Goal: Information Seeking & Learning: Compare options

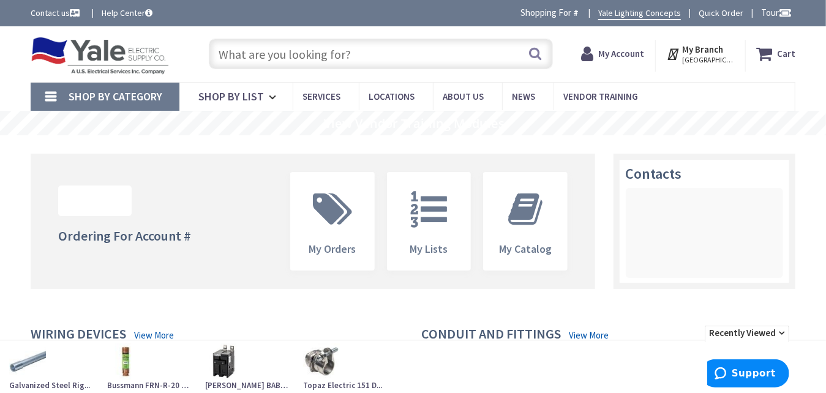
type input "[GEOGRAPHIC_DATA], [GEOGRAPHIC_DATA], [GEOGRAPHIC_DATA]"
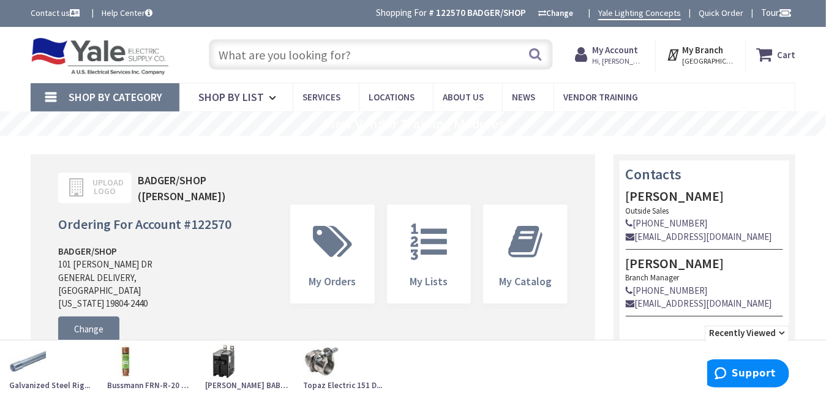
click at [276, 56] on input "text" at bounding box center [380, 54] width 343 height 31
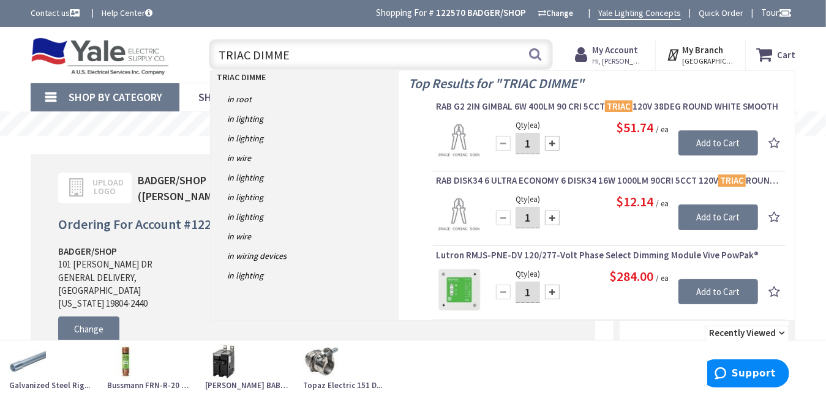
type input "TRIAC DIMMER"
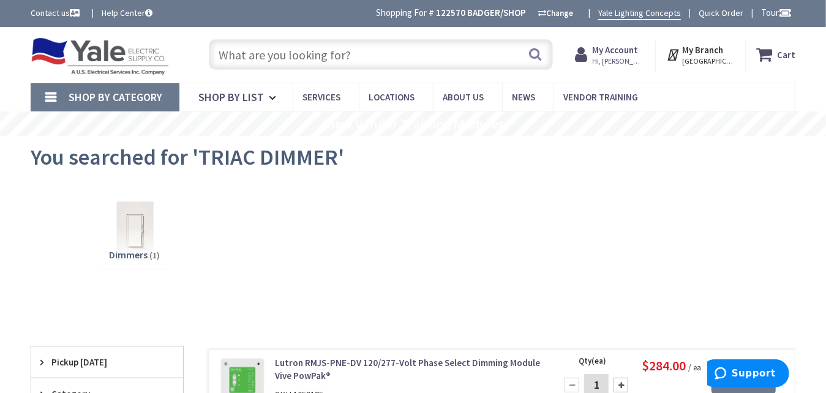
click at [319, 58] on input "text" at bounding box center [380, 54] width 343 height 31
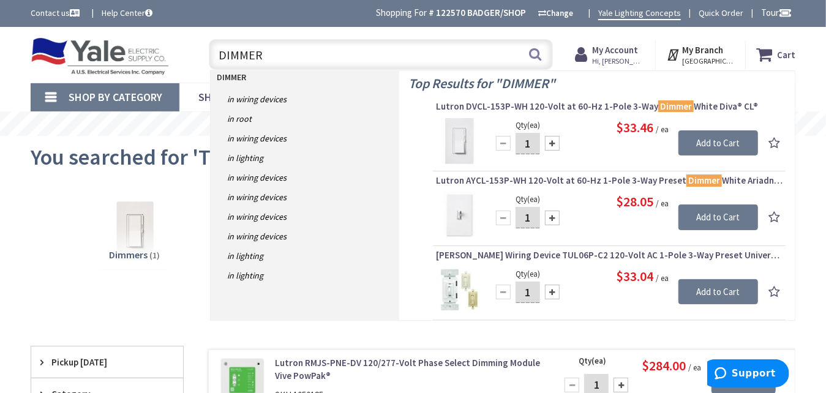
type input "DIMMER"
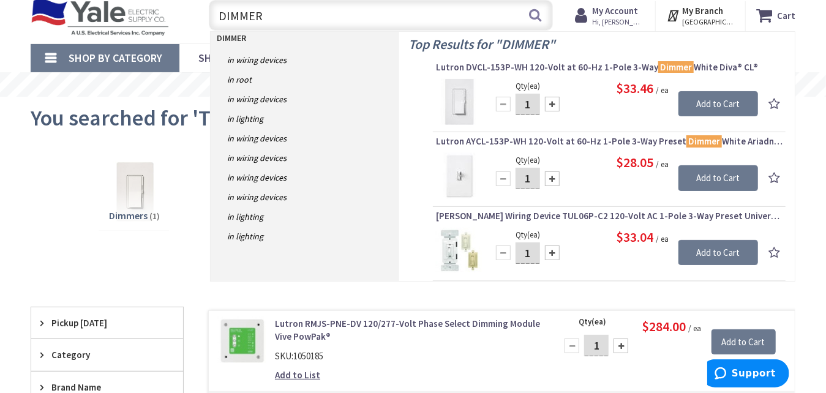
scroll to position [61, 0]
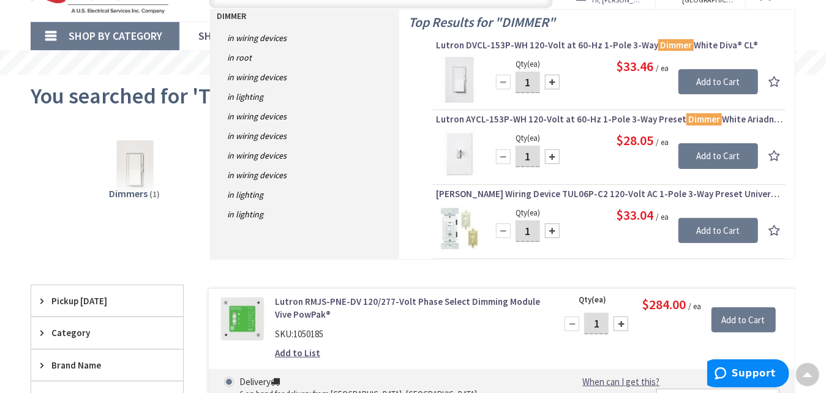
click at [581, 43] on span "Lutron DVCL-153P-WH 120-Volt at 60-Hz 1-Pole 3-Way Dimmer White Diva® CL®" at bounding box center [609, 45] width 346 height 12
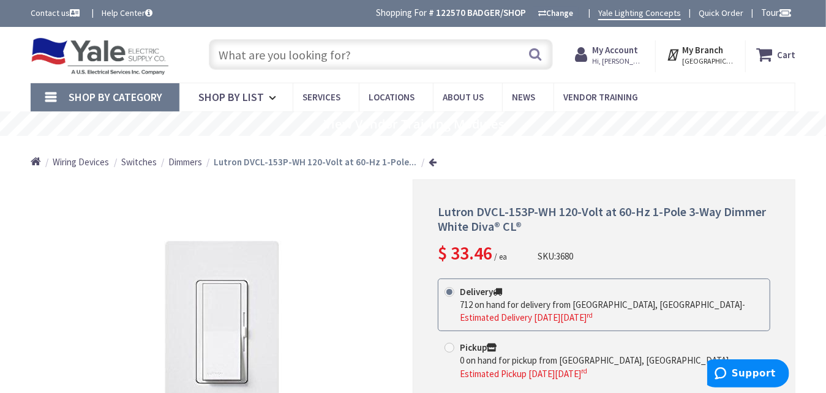
click at [370, 56] on input "text" at bounding box center [380, 54] width 343 height 31
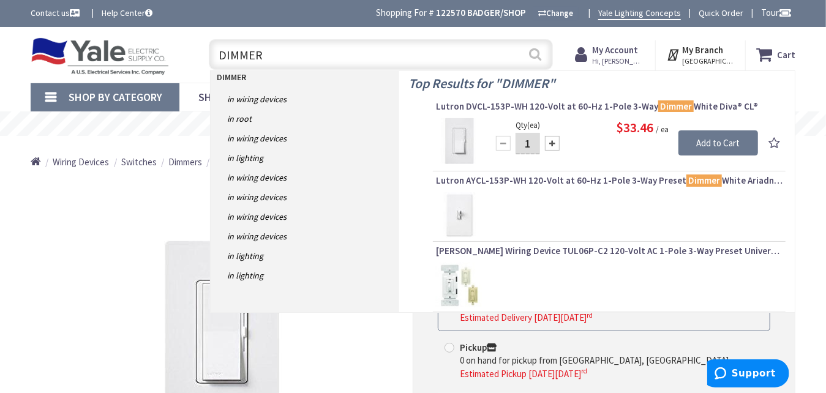
type input "DIMMER"
click at [535, 56] on button "Search" at bounding box center [535, 54] width 16 height 28
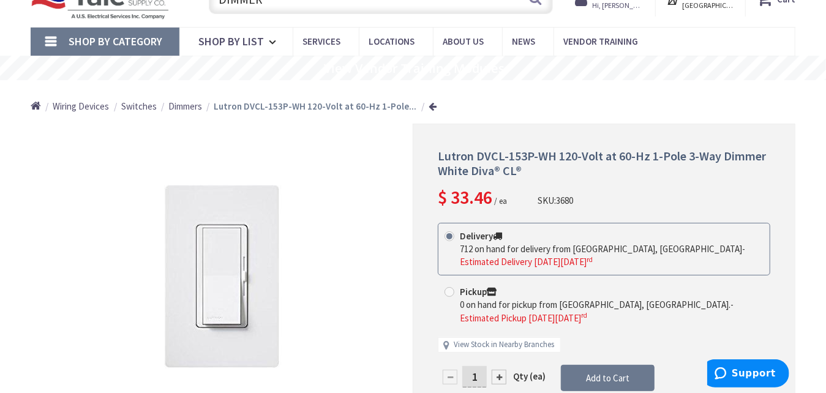
scroll to position [56, 0]
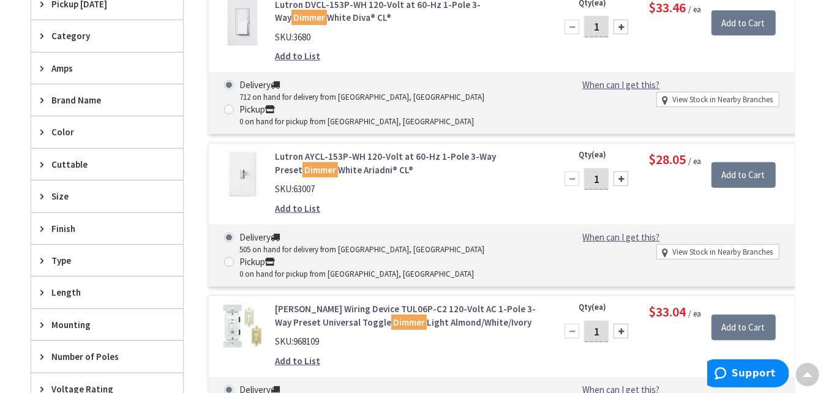
scroll to position [425, 0]
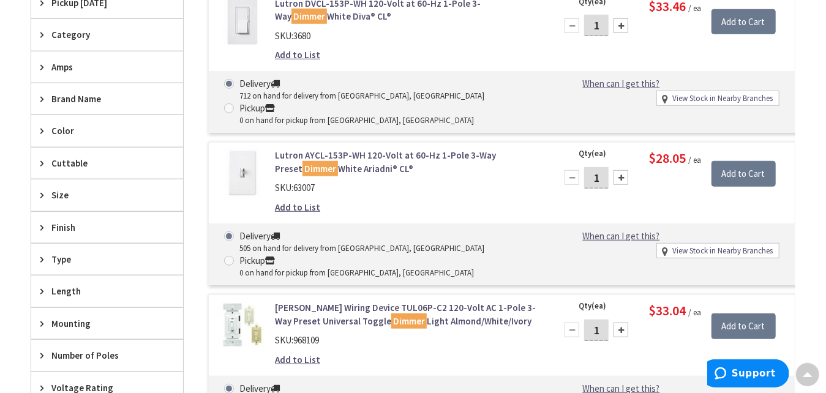
click at [59, 128] on span "Color" at bounding box center [101, 130] width 100 height 13
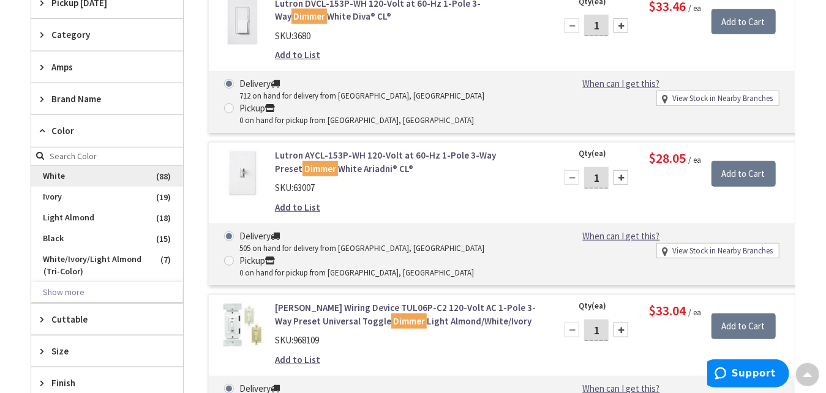
click at [56, 172] on span "White" at bounding box center [107, 176] width 152 height 21
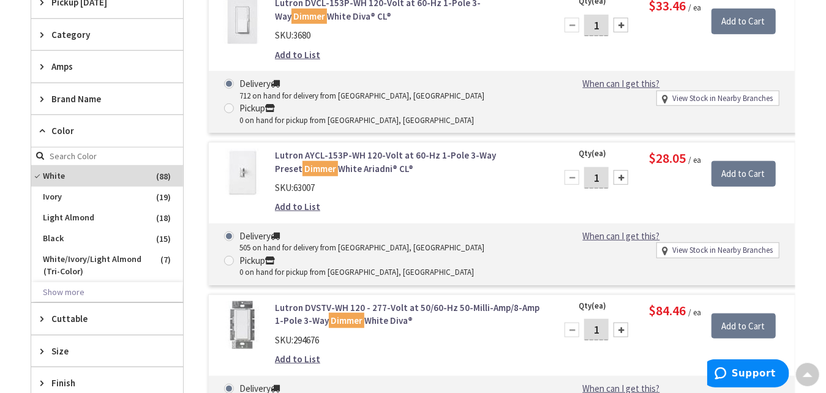
click at [45, 128] on icon at bounding box center [44, 130] width 9 height 9
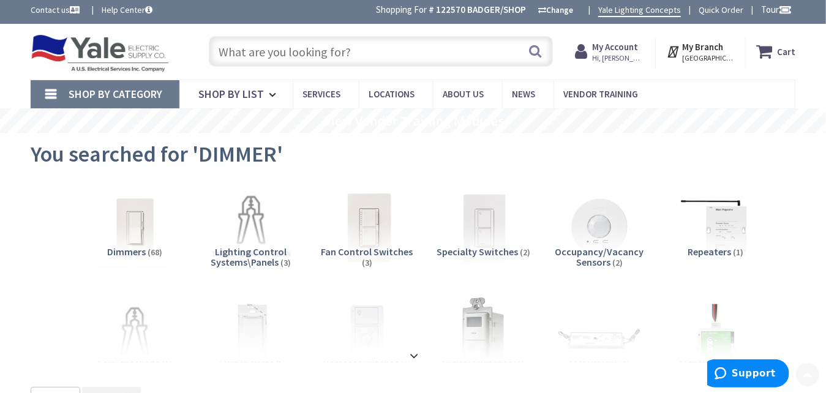
scroll to position [0, 0]
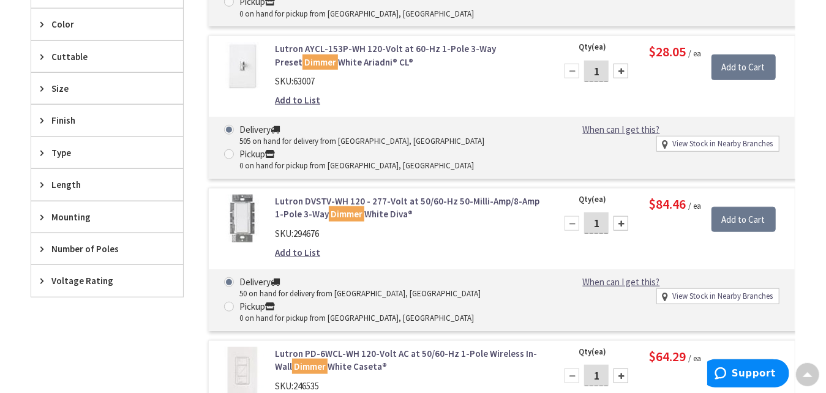
click at [61, 244] on span "Number of Poles" at bounding box center [101, 248] width 100 height 13
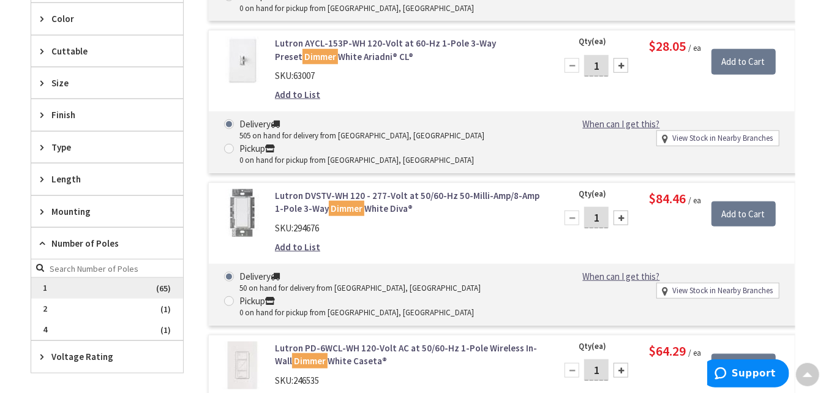
click at [50, 278] on span "1" at bounding box center [107, 288] width 152 height 21
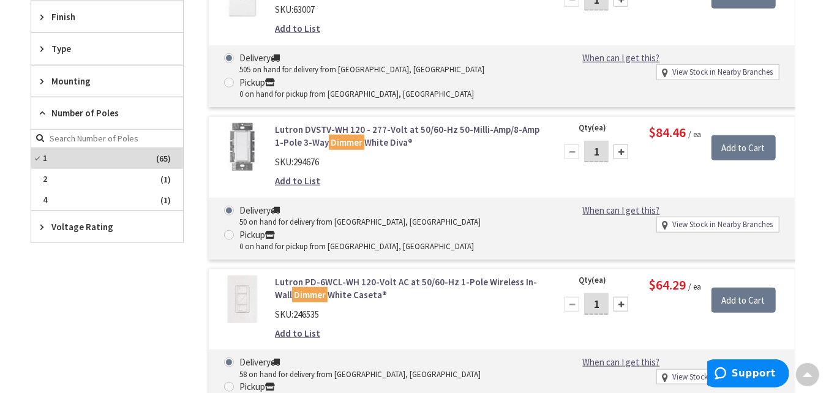
scroll to position [482, 0]
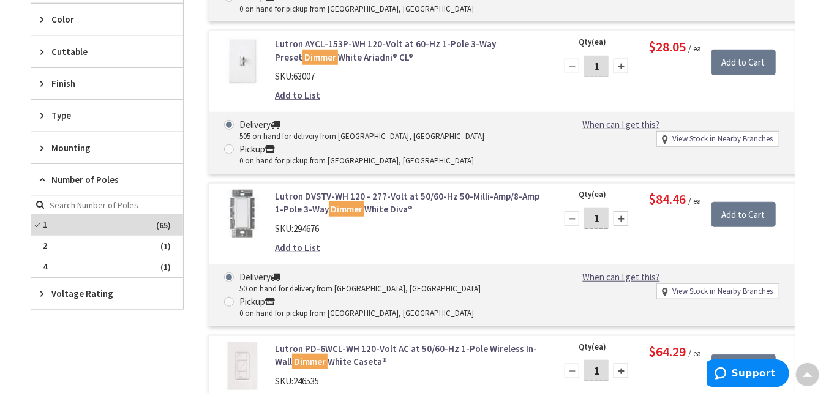
click at [41, 175] on icon at bounding box center [44, 179] width 9 height 9
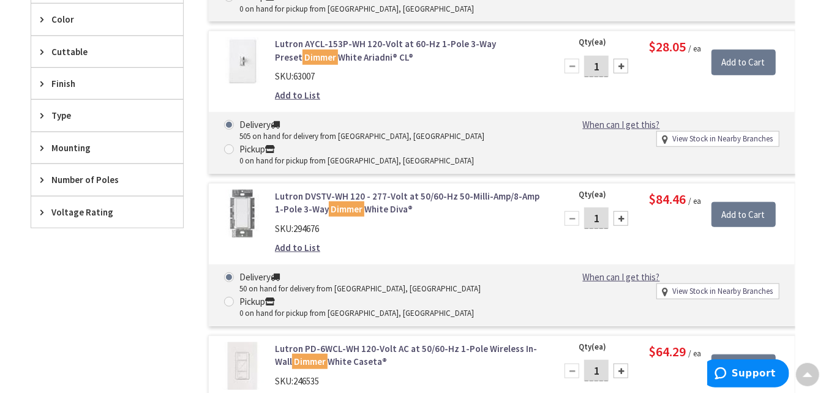
click at [42, 207] on icon at bounding box center [44, 211] width 9 height 9
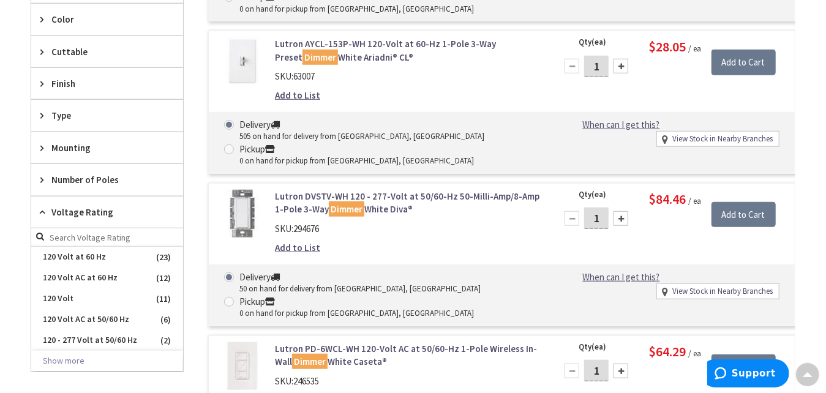
click at [42, 207] on icon at bounding box center [44, 211] width 9 height 9
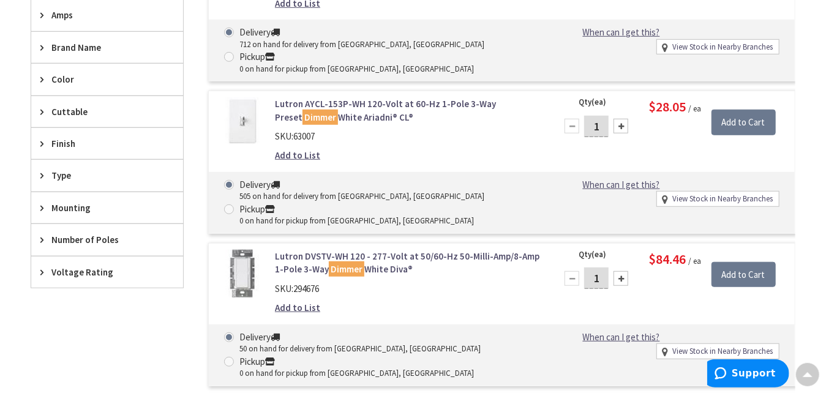
scroll to position [421, 0]
click at [40, 171] on icon at bounding box center [44, 175] width 9 height 9
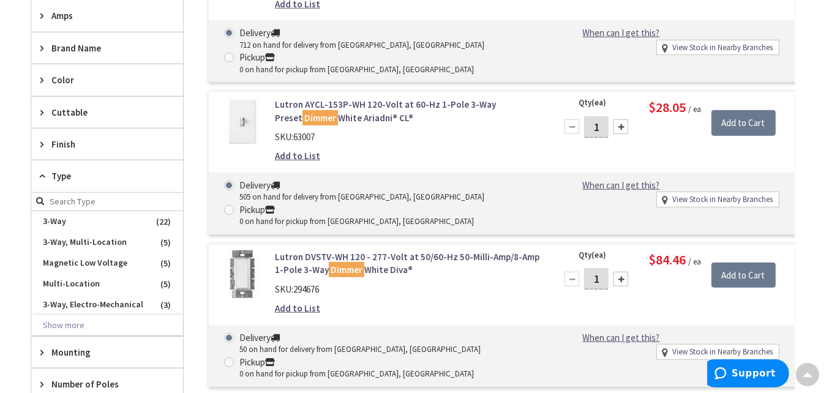
click at [40, 171] on icon at bounding box center [44, 175] width 9 height 9
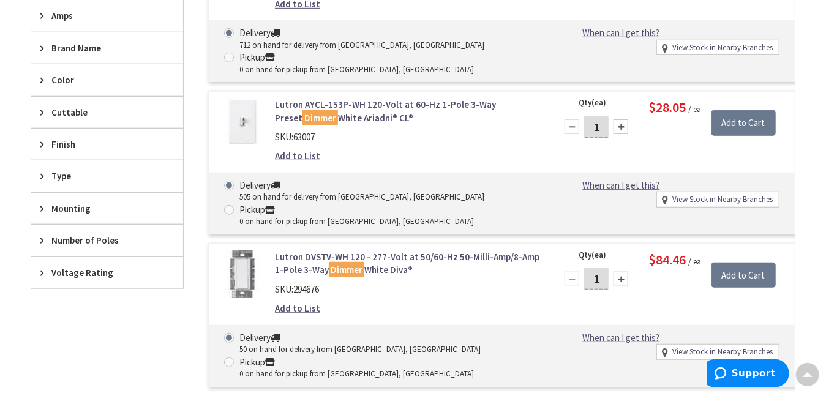
click at [40, 171] on icon at bounding box center [44, 175] width 9 height 9
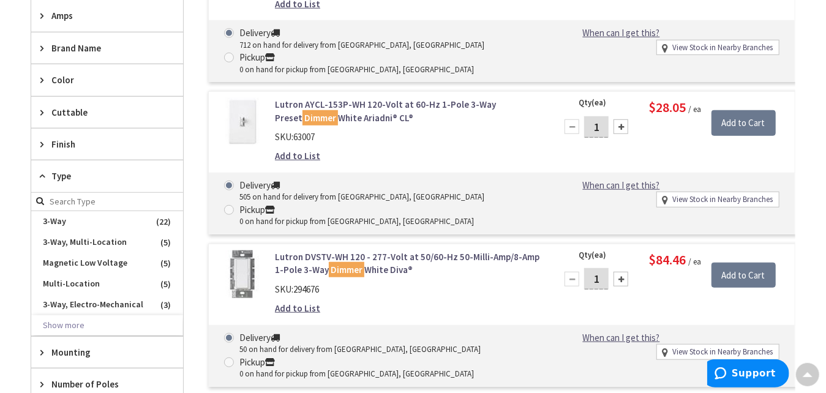
click at [40, 171] on icon at bounding box center [44, 175] width 9 height 9
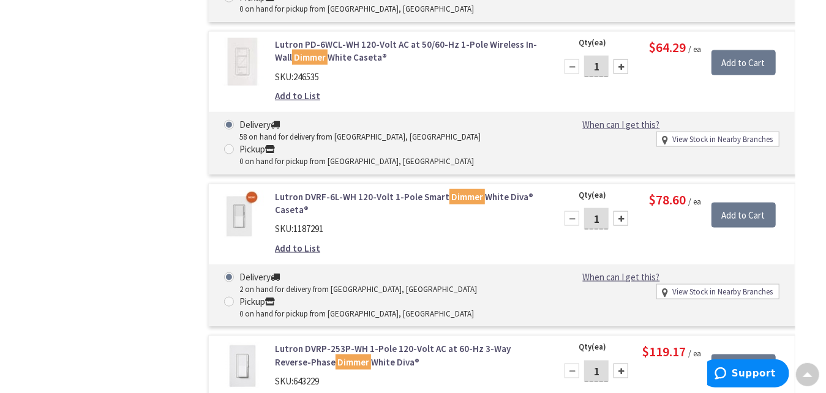
scroll to position [786, 0]
click at [363, 190] on link "Lutron DVRF-6L-WH 120-Volt 1-Pole Smart Dimmer White Diva® Caseta®" at bounding box center [408, 203] width 266 height 26
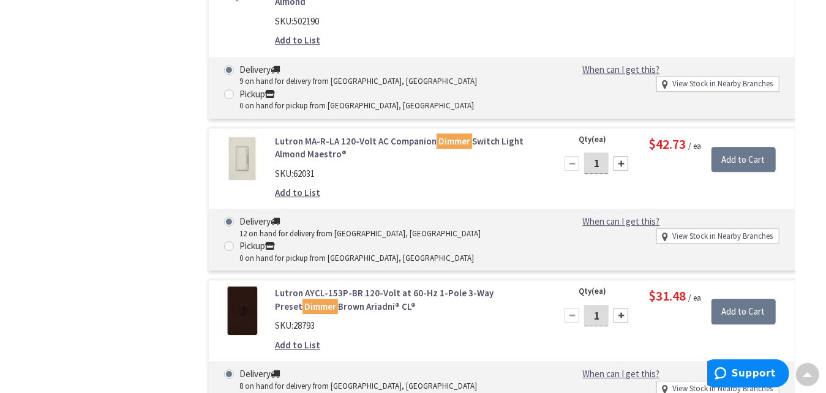
scroll to position [4269, 0]
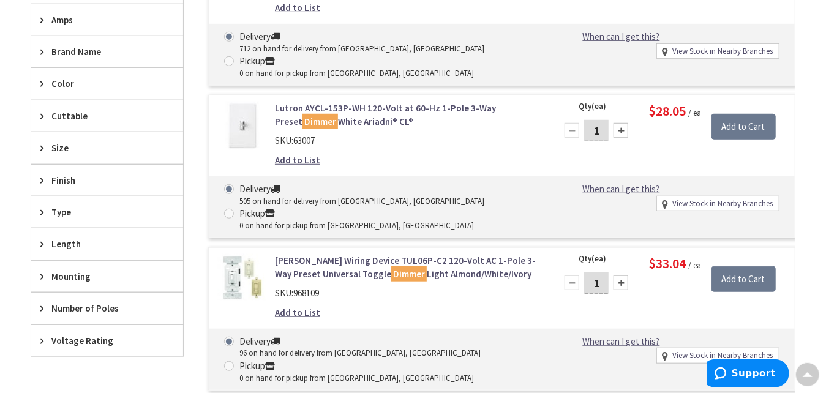
click at [57, 86] on div "Color" at bounding box center [107, 83] width 152 height 31
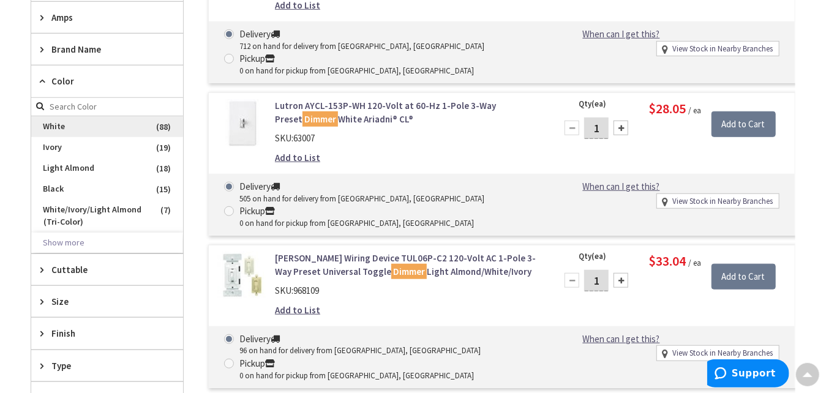
click at [53, 121] on span "White" at bounding box center [107, 126] width 152 height 21
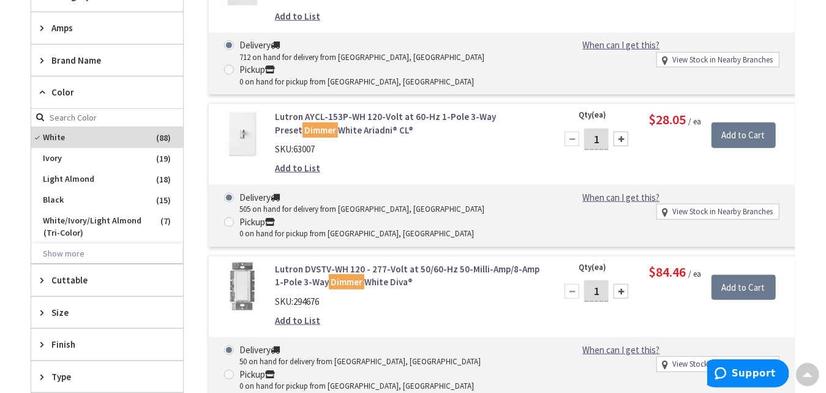
scroll to position [486, 0]
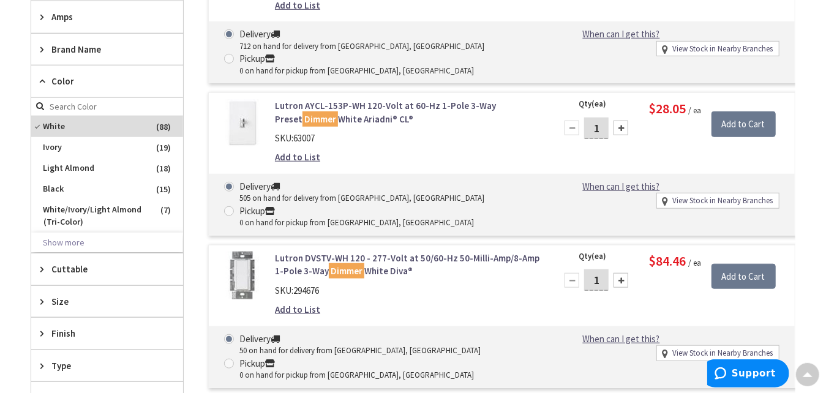
click at [47, 76] on icon at bounding box center [44, 80] width 9 height 9
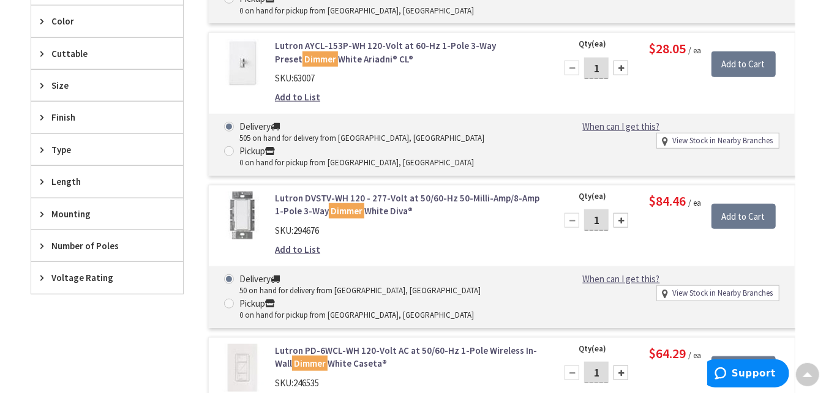
scroll to position [546, 0]
click at [44, 240] on icon at bounding box center [44, 244] width 9 height 9
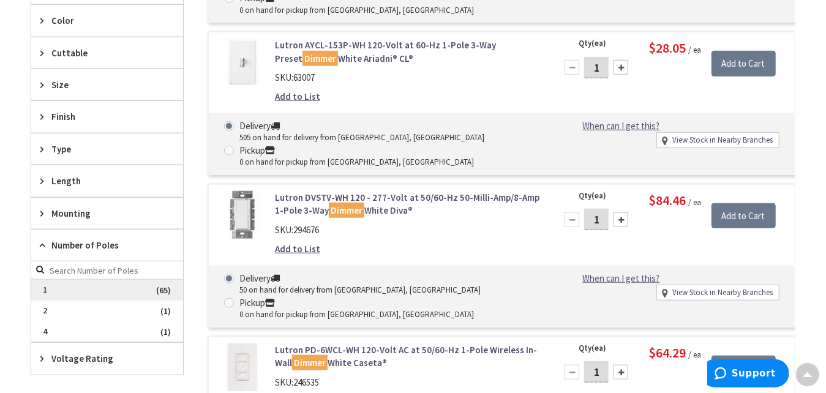
click at [41, 280] on span "1" at bounding box center [107, 290] width 152 height 21
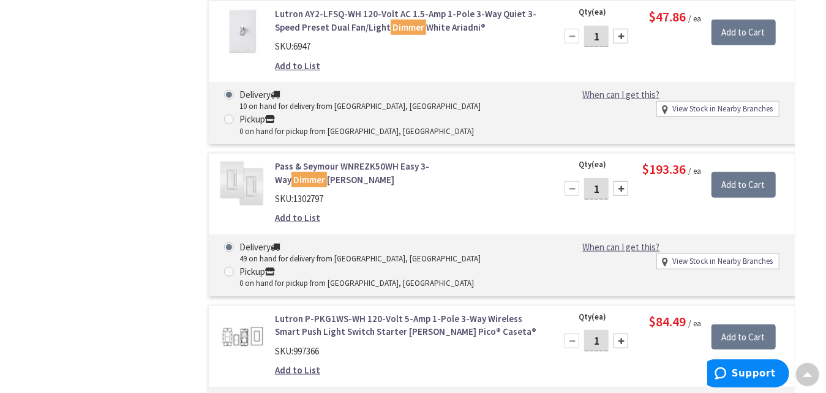
scroll to position [5435, 0]
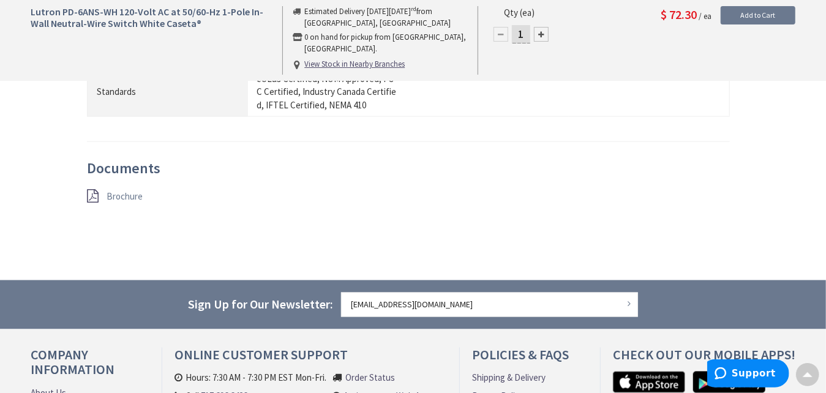
scroll to position [978, 0]
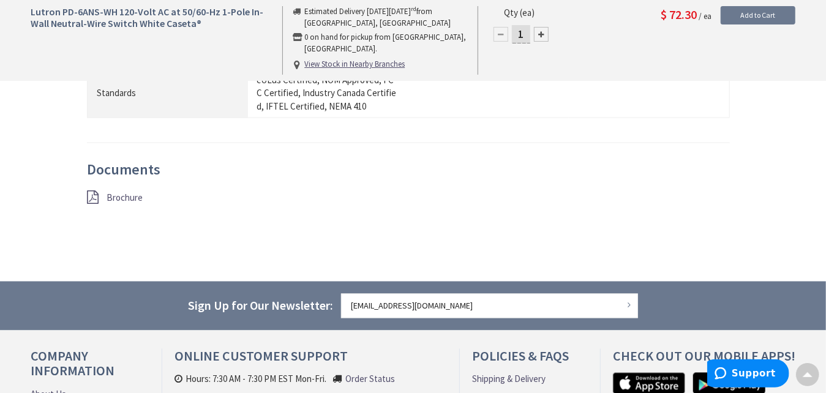
click at [114, 192] on span "Brochure" at bounding box center [124, 198] width 36 height 12
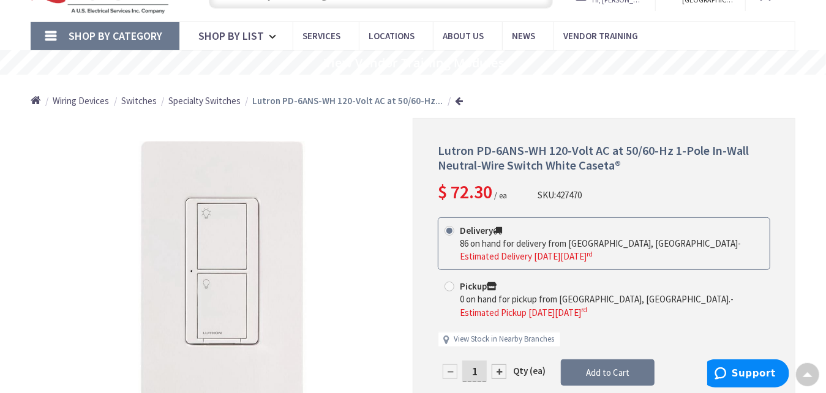
scroll to position [61, 0]
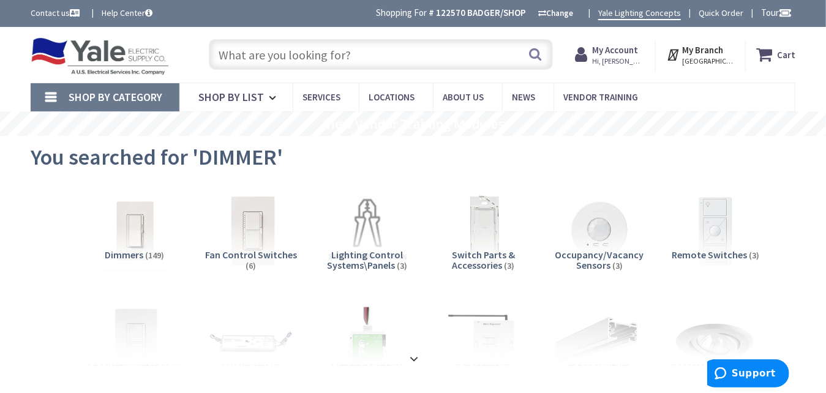
click at [402, 56] on input "text" at bounding box center [380, 54] width 343 height 31
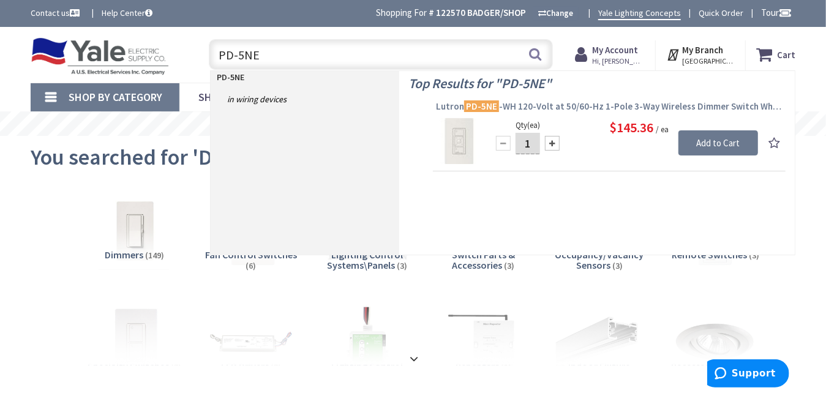
type input "PD-5NE"
click at [614, 105] on span "Lutron PD-5NE -WH 120-Volt at 50/60-Hz 1-Pole 3-Way Wireless Dimmer Switch Whit…" at bounding box center [609, 106] width 346 height 12
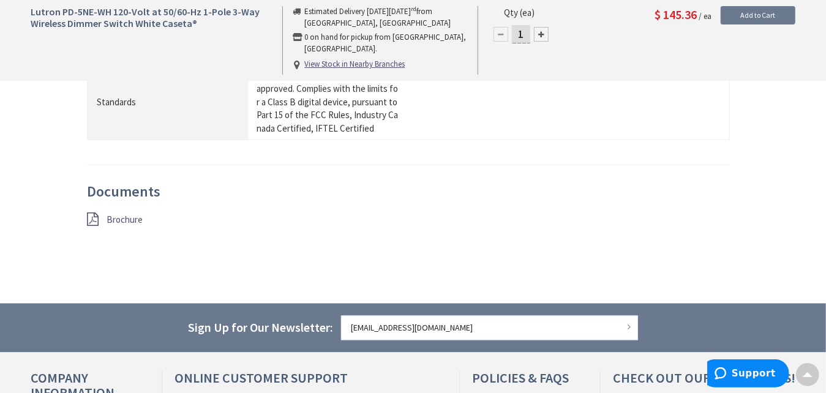
scroll to position [979, 0]
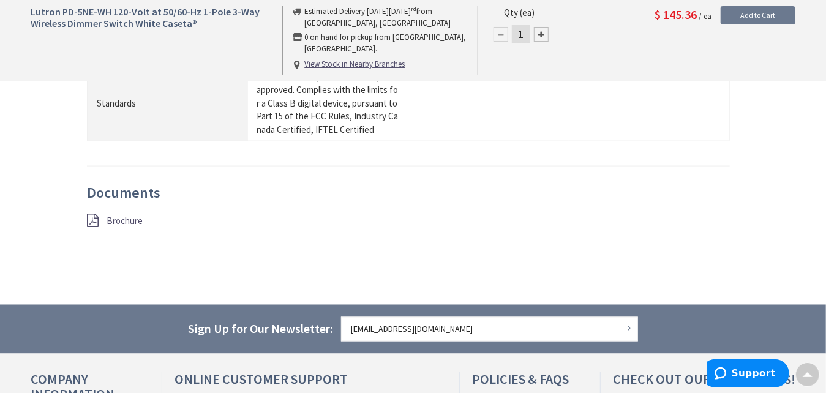
click at [123, 215] on span "Brochure" at bounding box center [124, 221] width 36 height 12
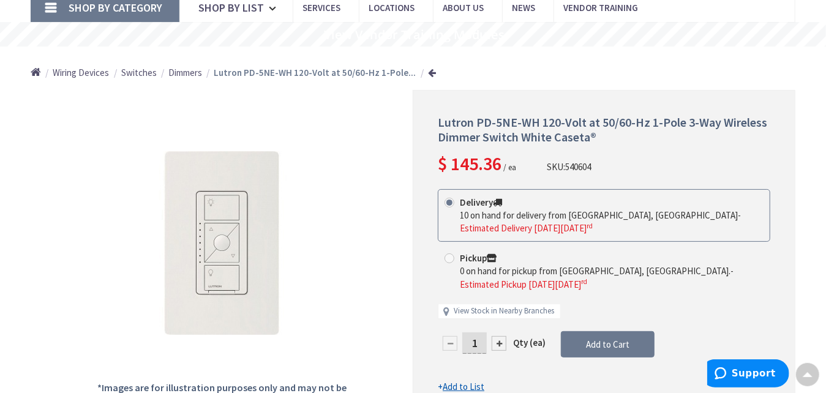
scroll to position [0, 0]
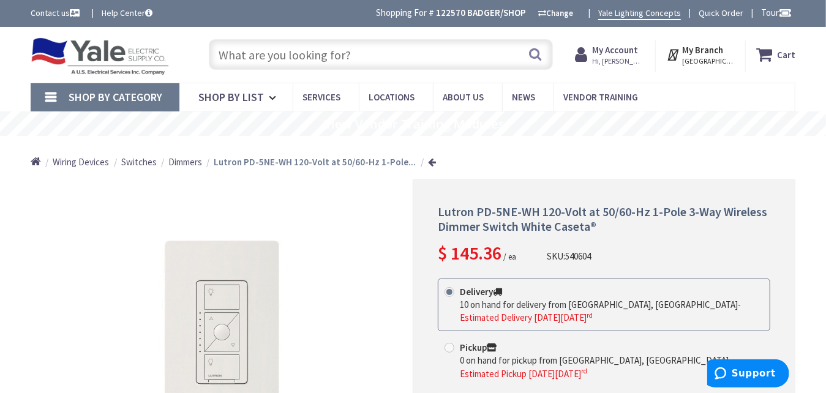
click at [290, 59] on input "text" at bounding box center [380, 54] width 343 height 31
paste input "D2ELV-002-1BW"
type input "D2ELV-002-1BW"
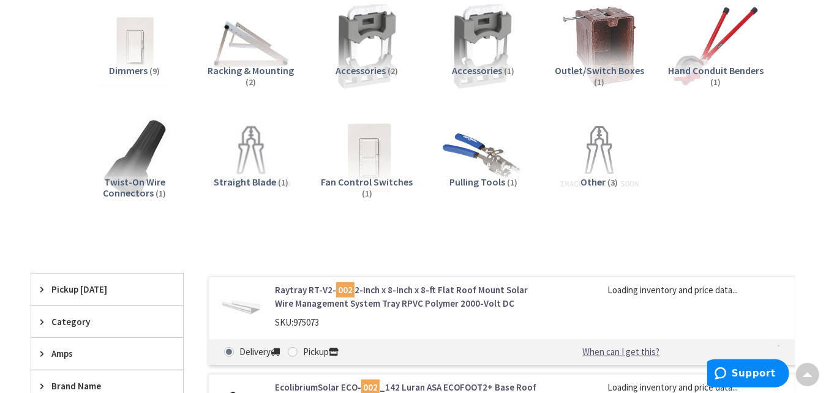
click at [134, 70] on span "Dimmers" at bounding box center [128, 70] width 39 height 12
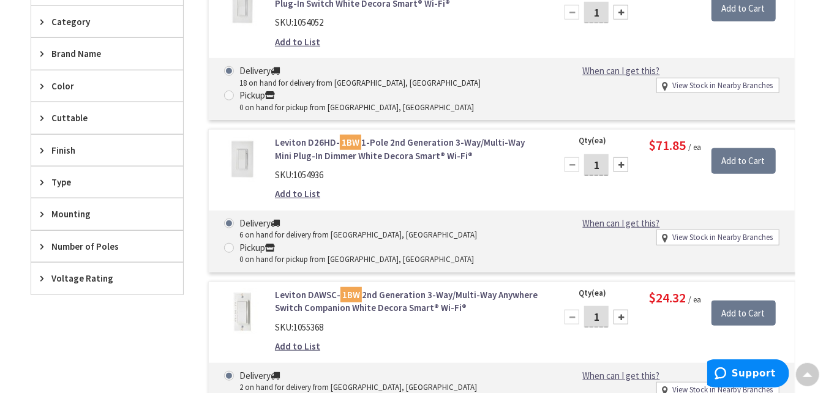
scroll to position [494, 0]
